Goal: Task Accomplishment & Management: Manage account settings

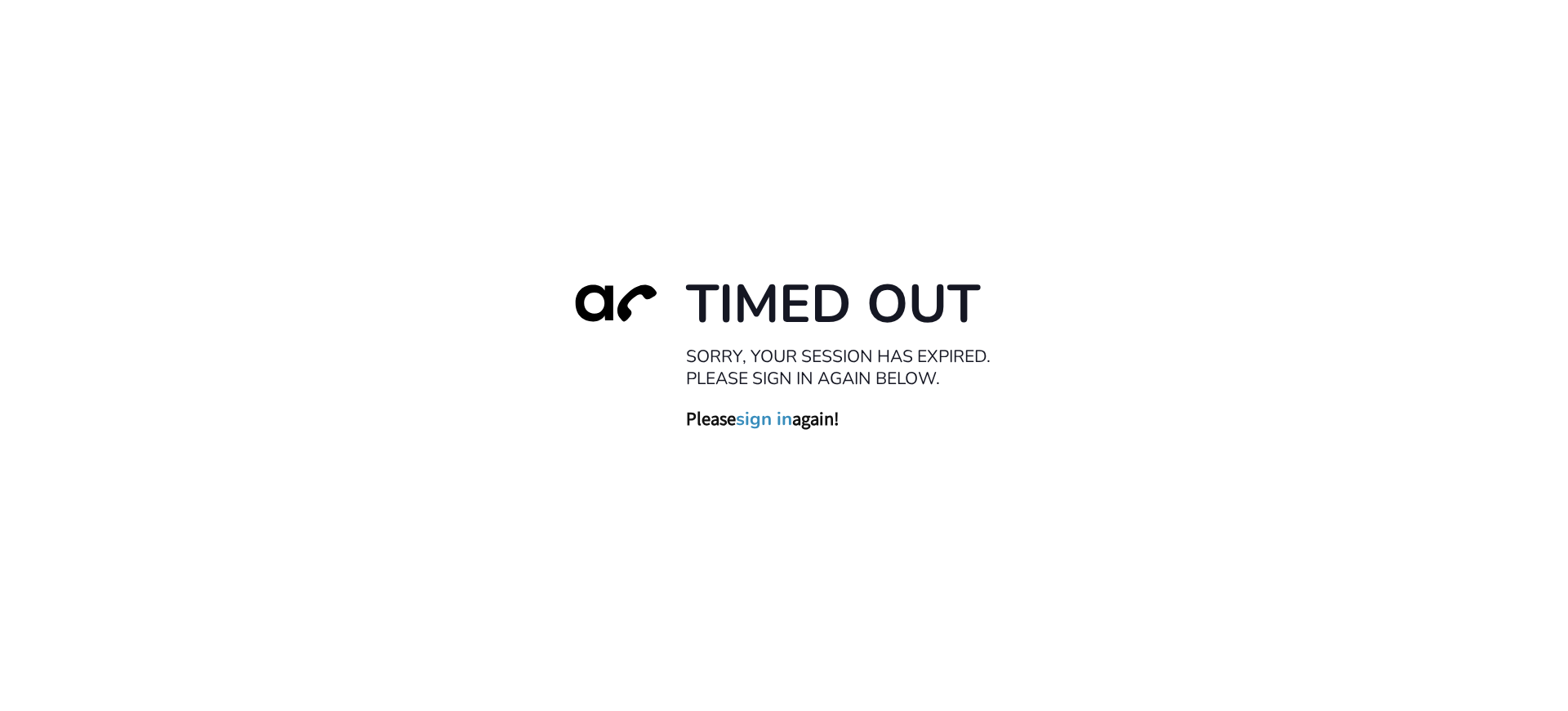
click at [778, 418] on link "sign in" at bounding box center [763, 419] width 56 height 23
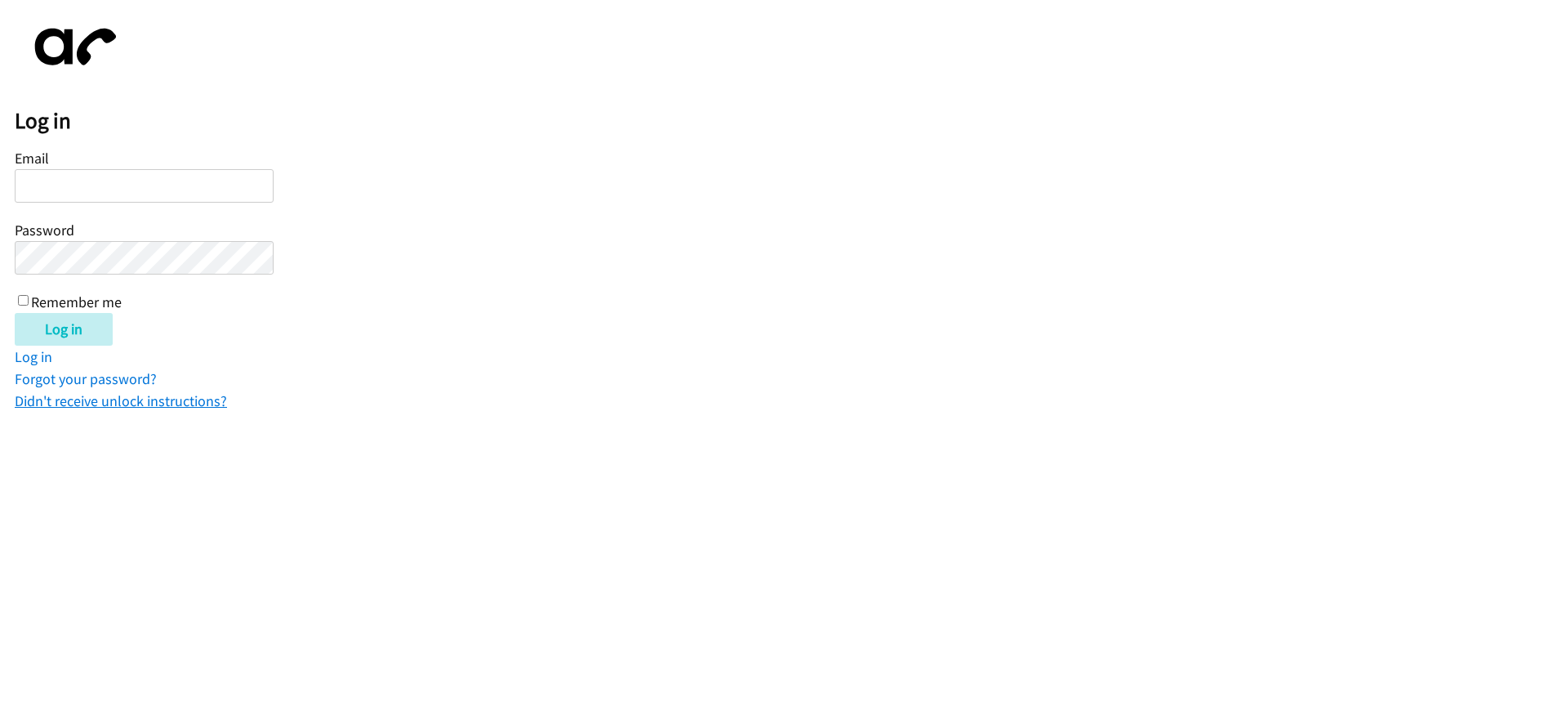
click at [125, 397] on link "Didn't receive unlock instructions?" at bounding box center [120, 401] width 212 height 19
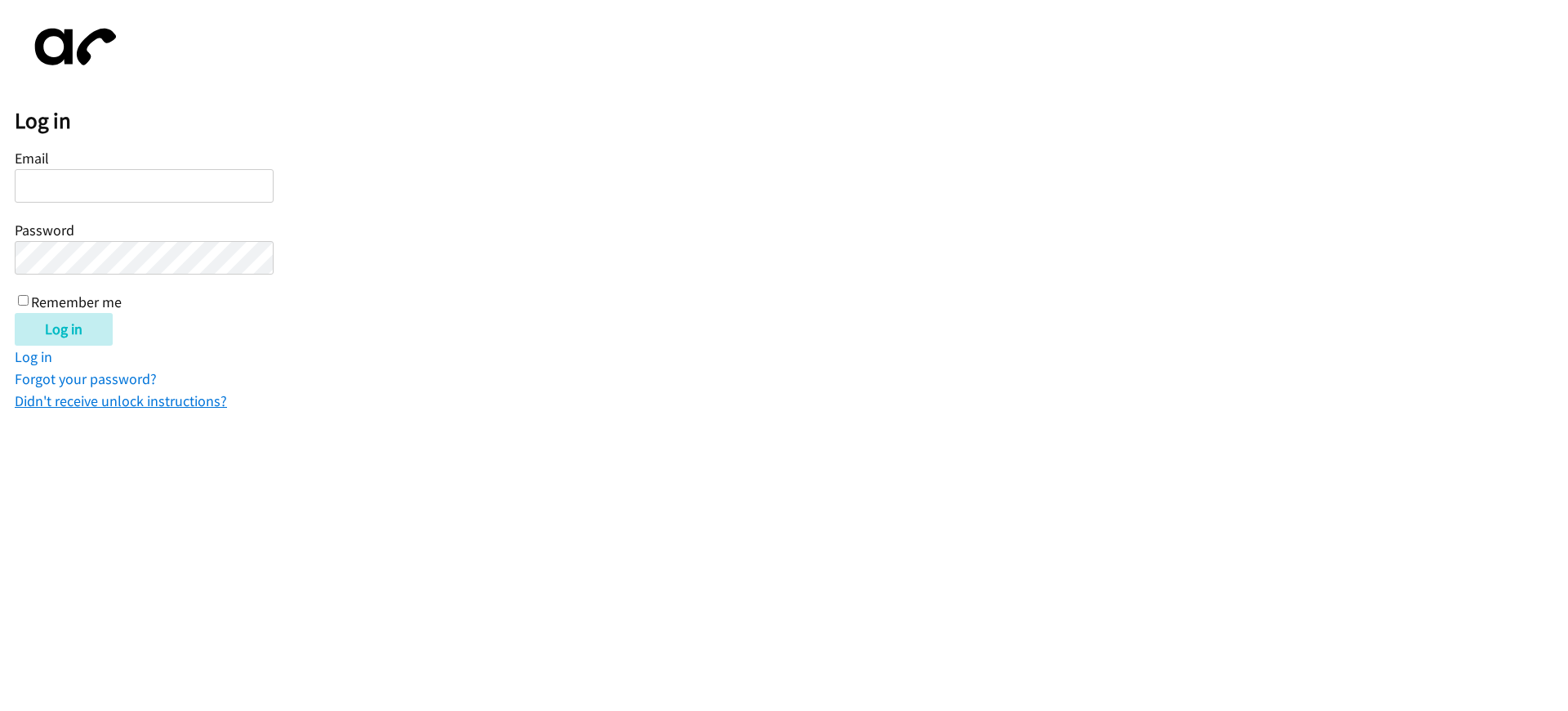
click at [125, 397] on link "Didn't receive unlock instructions?" at bounding box center [120, 401] width 212 height 19
